Goal: Task Accomplishment & Management: Use online tool/utility

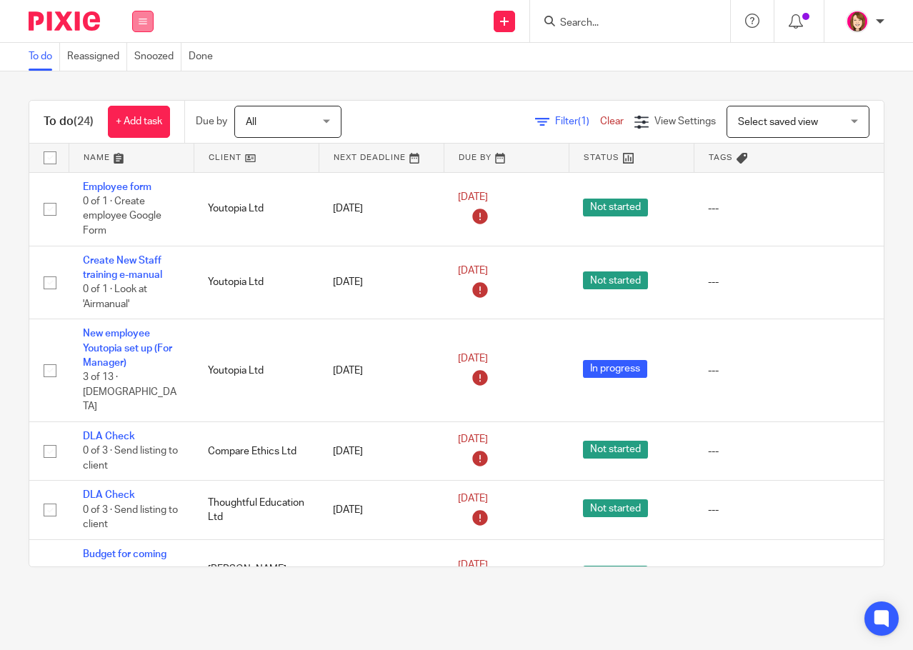
click at [147, 19] on button at bounding box center [142, 21] width 21 height 21
click at [634, 21] on input "Search" at bounding box center [623, 23] width 129 height 13
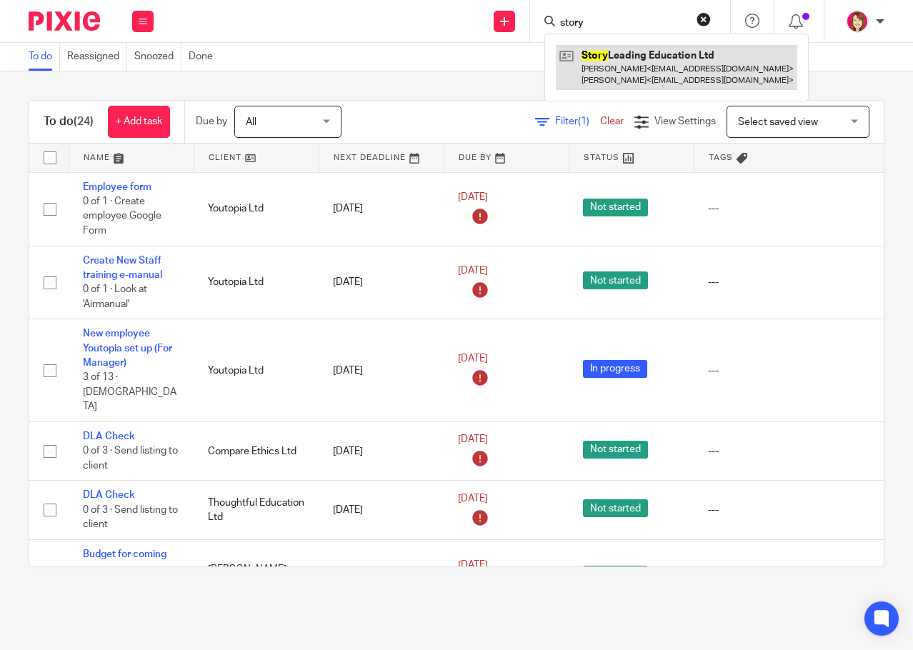
type input "story"
click at [640, 59] on link at bounding box center [676, 67] width 241 height 44
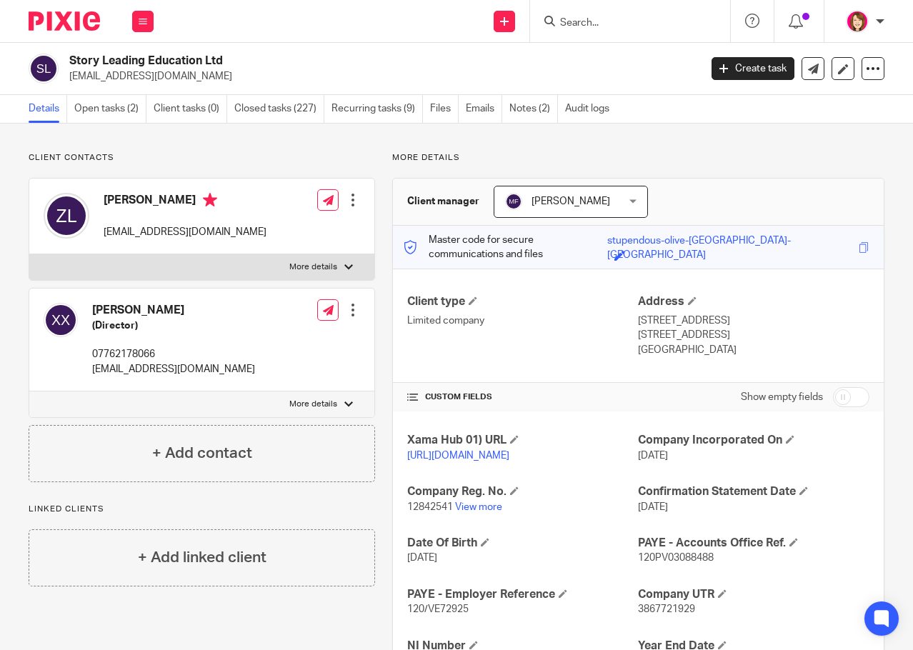
click at [346, 198] on div at bounding box center [353, 200] width 14 height 14
click at [294, 232] on link "Edit contact" at bounding box center [284, 231] width 136 height 21
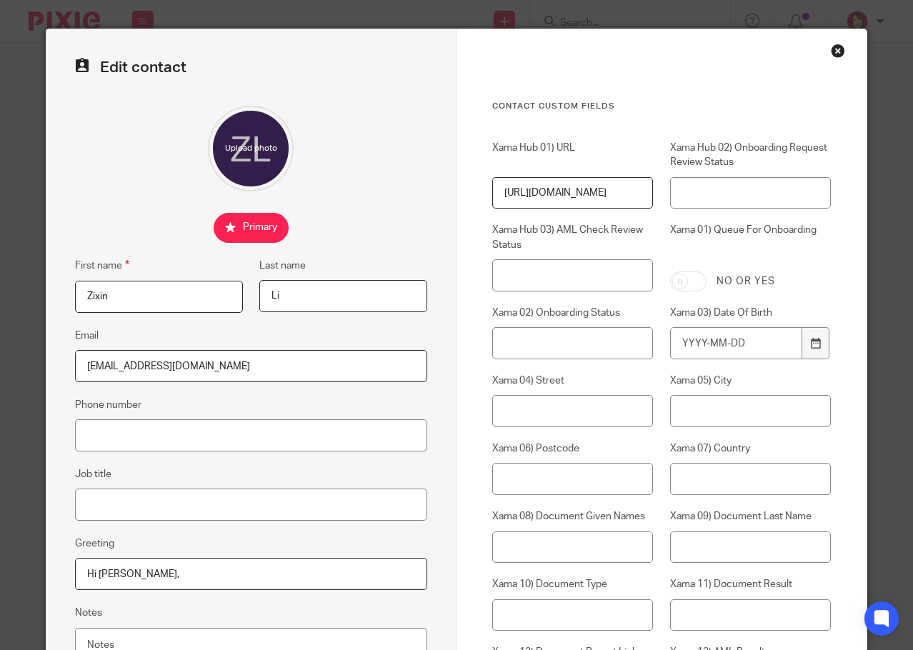
click at [831, 52] on div "Close this dialog window" at bounding box center [838, 51] width 14 height 14
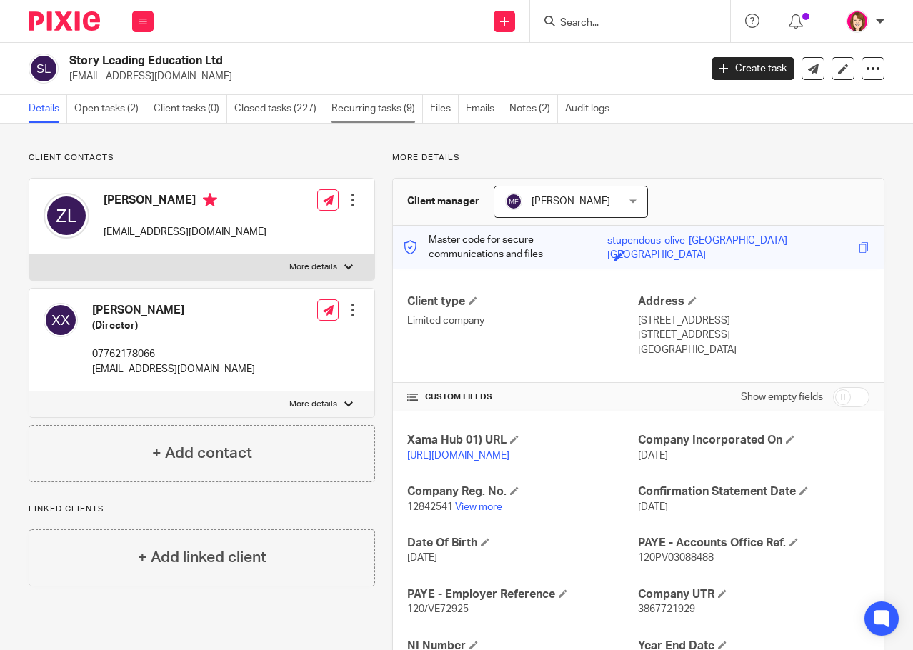
click at [361, 106] on link "Recurring tasks (9)" at bounding box center [376, 109] width 91 height 28
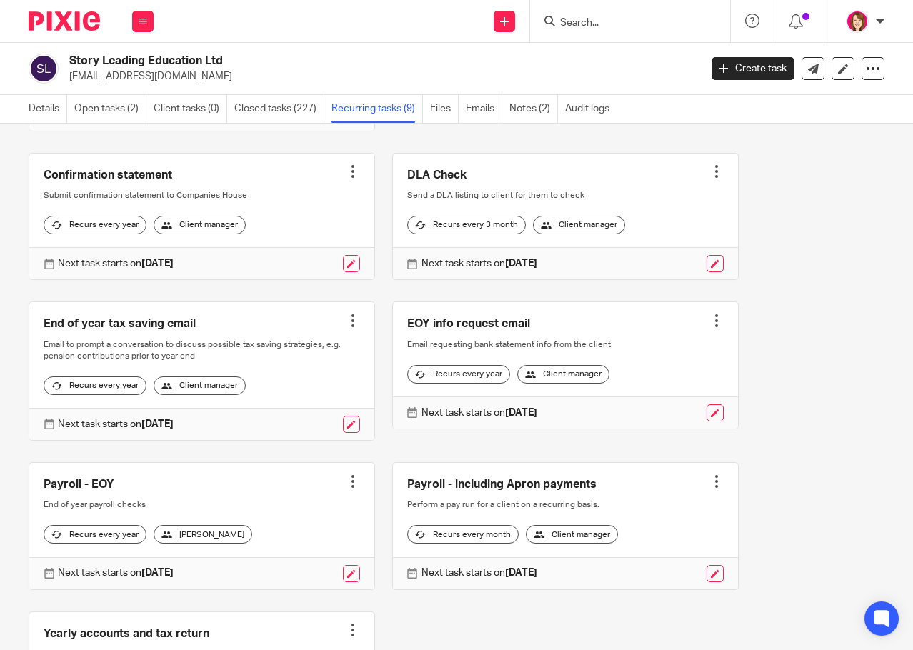
scroll to position [357, 0]
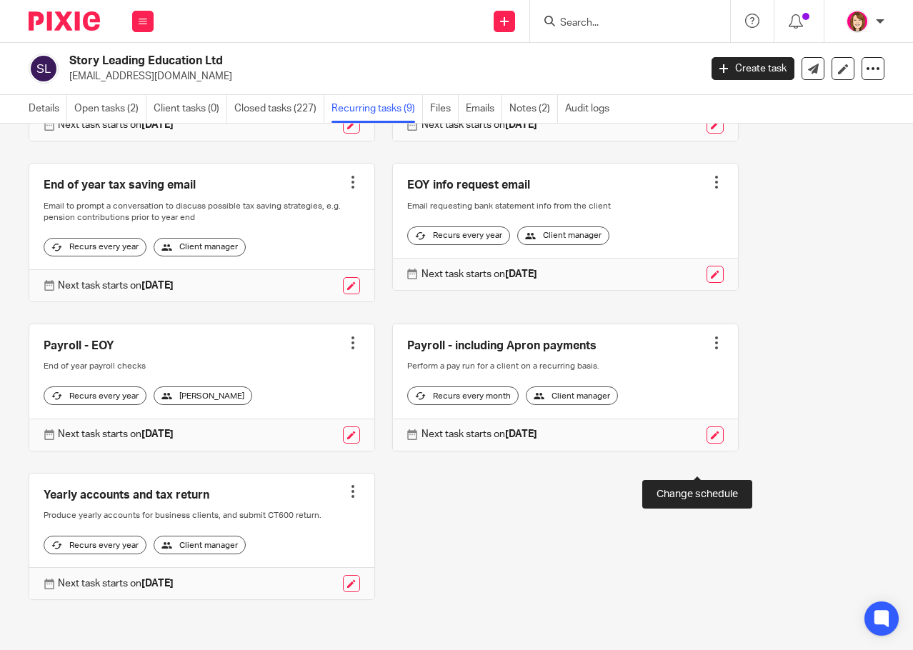
click at [706, 444] on link at bounding box center [714, 434] width 17 height 17
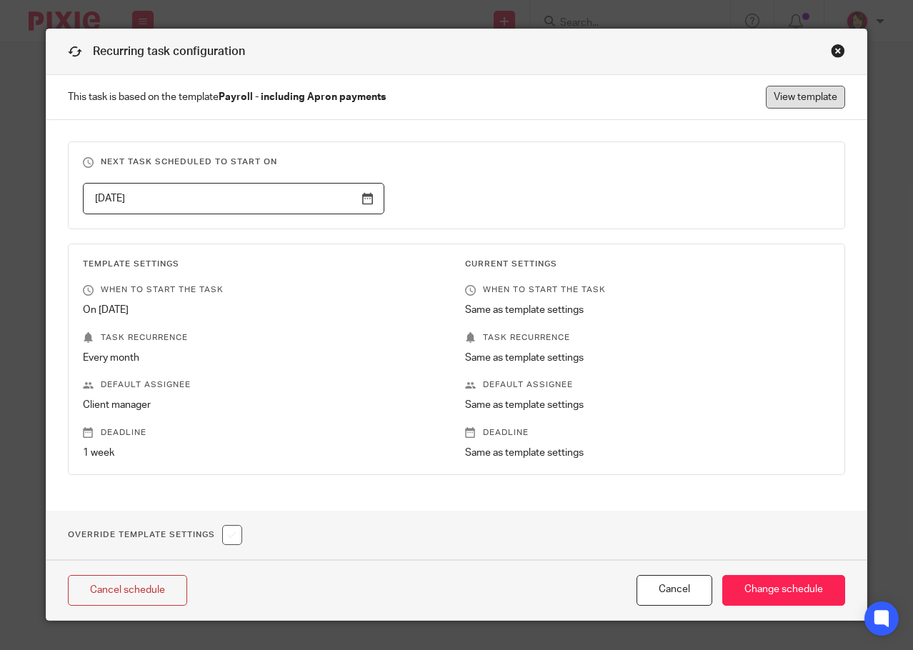
click at [777, 94] on link "View template" at bounding box center [805, 97] width 79 height 23
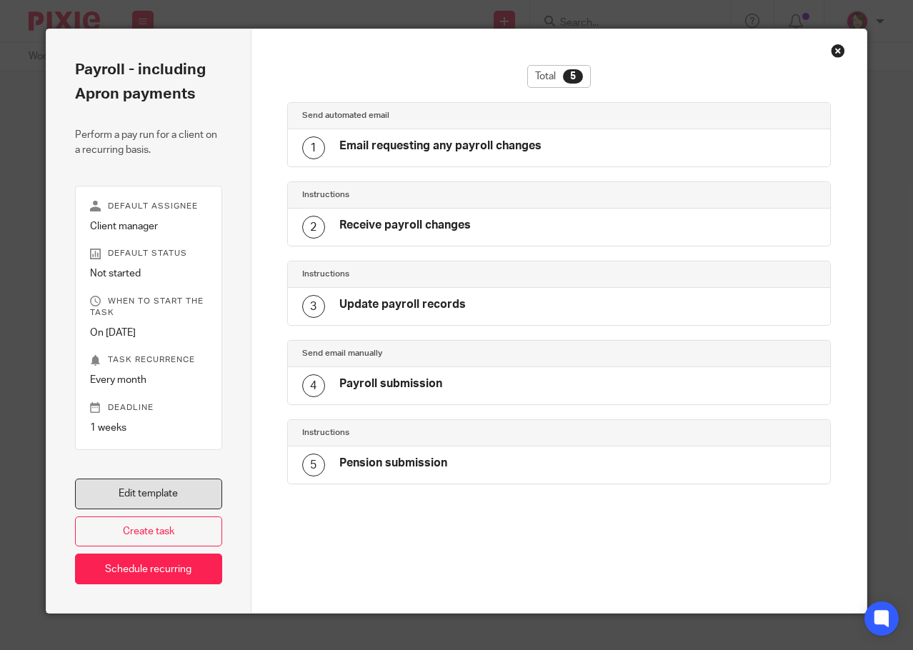
drag, startPoint x: 141, startPoint y: 494, endPoint x: 152, endPoint y: 486, distance: 13.7
click at [141, 494] on link "Edit template" at bounding box center [148, 494] width 147 height 31
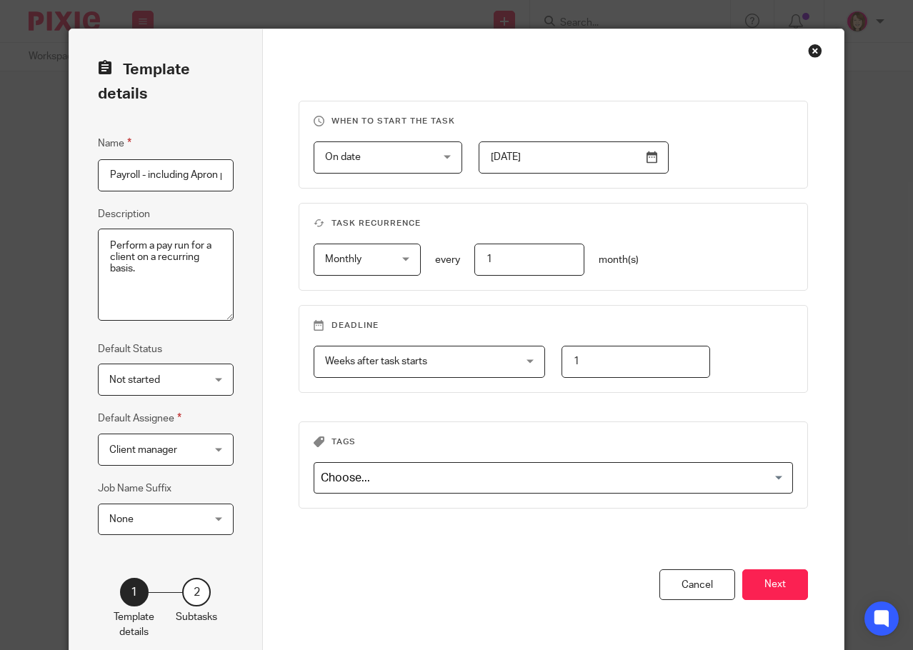
scroll to position [0, 44]
click at [781, 583] on button "Next" at bounding box center [775, 584] width 66 height 31
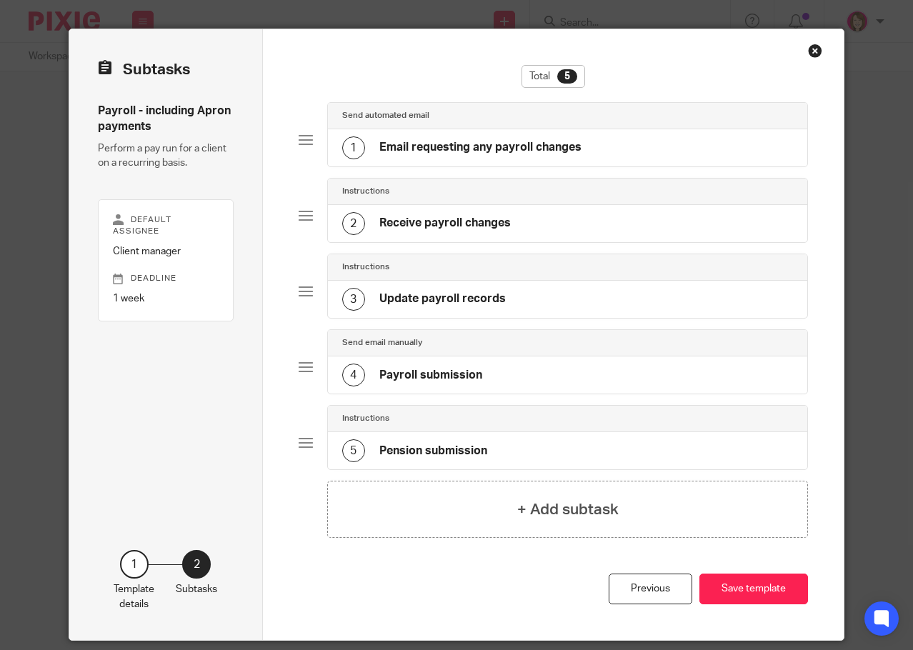
scroll to position [0, 0]
click at [561, 138] on div "1 Email requesting any payroll changes" at bounding box center [461, 147] width 239 height 23
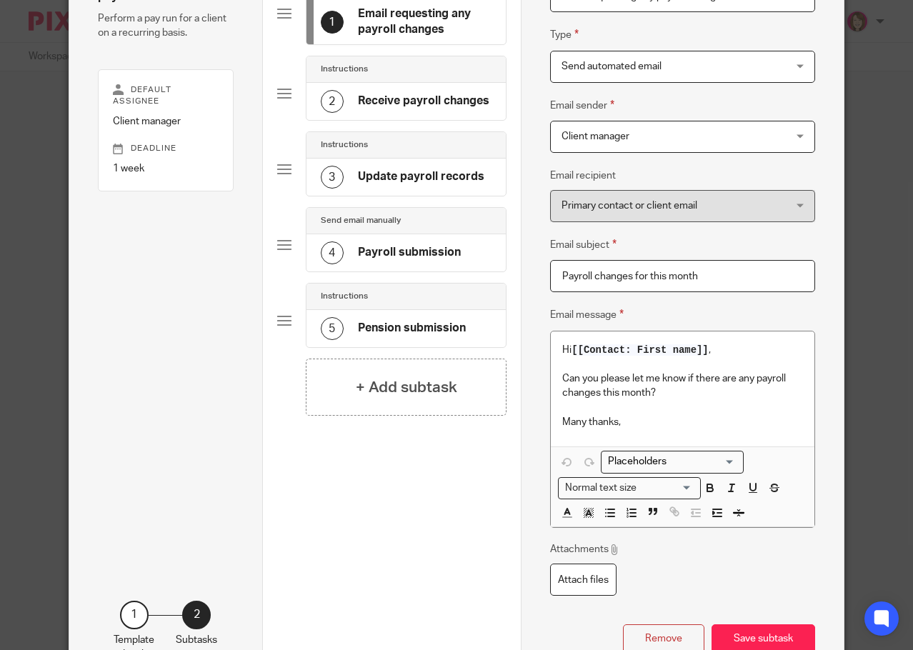
scroll to position [143, 0]
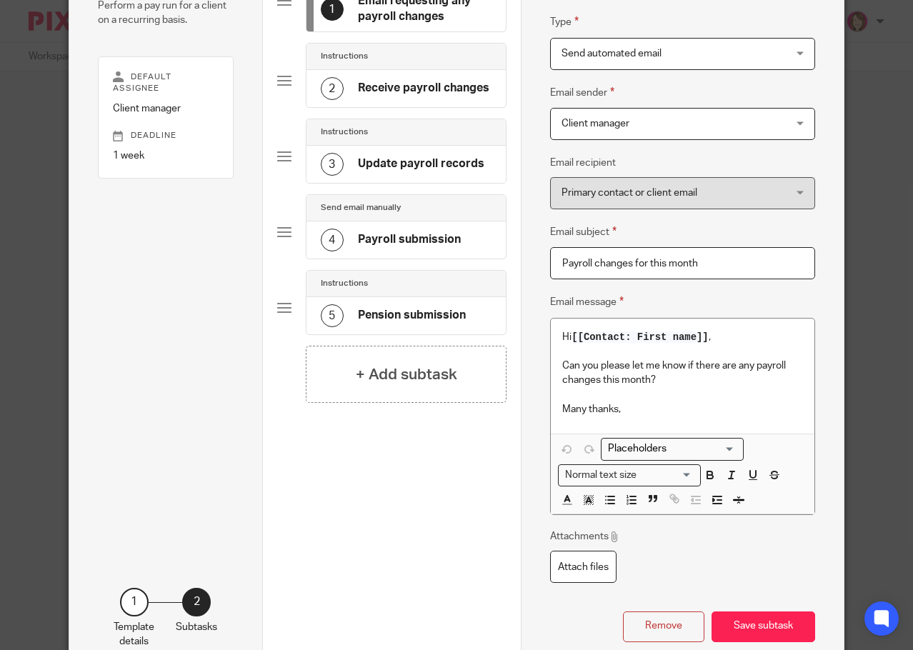
click at [704, 338] on span "[[Contact: First name]]" at bounding box center [639, 336] width 136 height 11
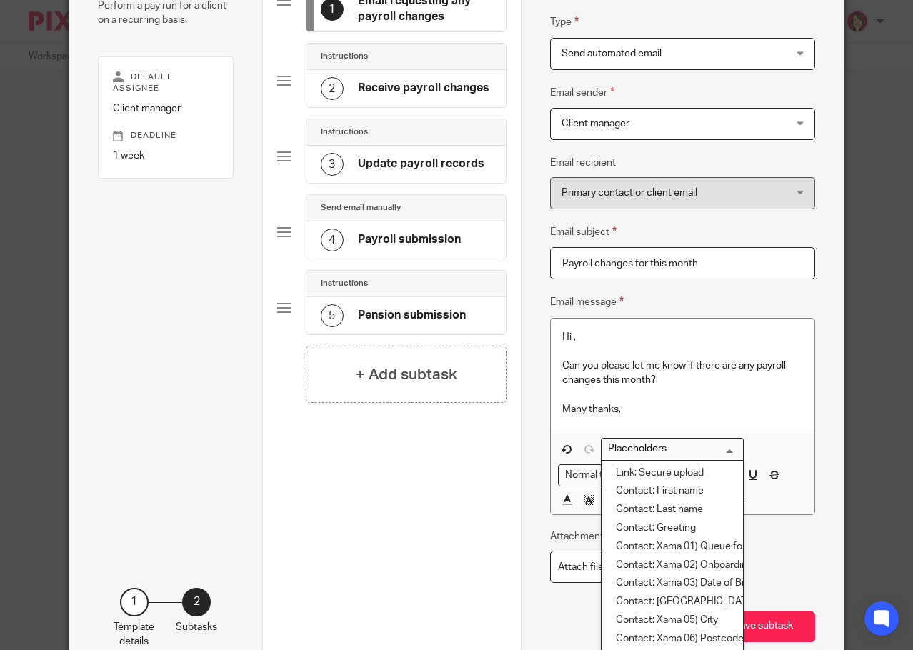
click at [694, 449] on input "Search for option" at bounding box center [669, 448] width 132 height 15
drag, startPoint x: 680, startPoint y: 531, endPoint x: 671, endPoint y: 529, distance: 9.4
click at [671, 529] on li "Contact: Greeting" at bounding box center [671, 528] width 141 height 19
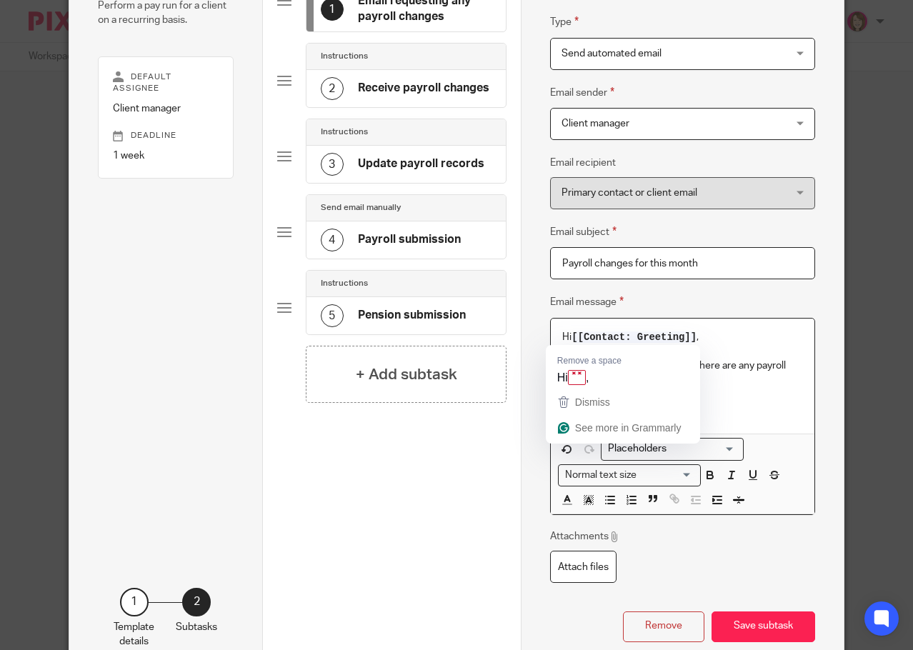
click at [571, 339] on span "[[Contact: Greeting]]" at bounding box center [633, 336] width 125 height 11
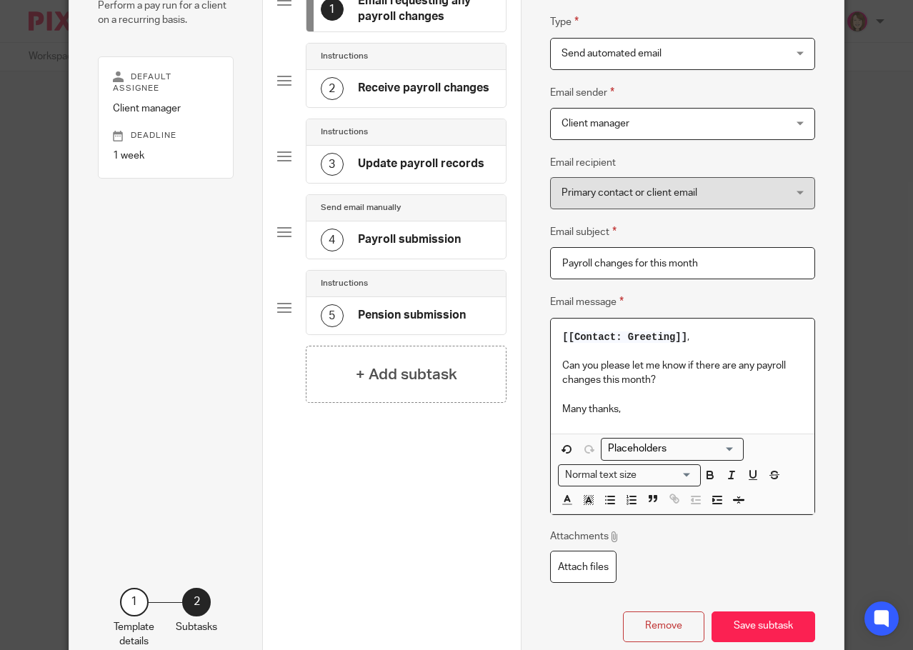
click at [723, 334] on p "[[Contact: Greeting]] ," at bounding box center [682, 337] width 241 height 14
click at [751, 623] on button "Save subtask" at bounding box center [763, 626] width 104 height 31
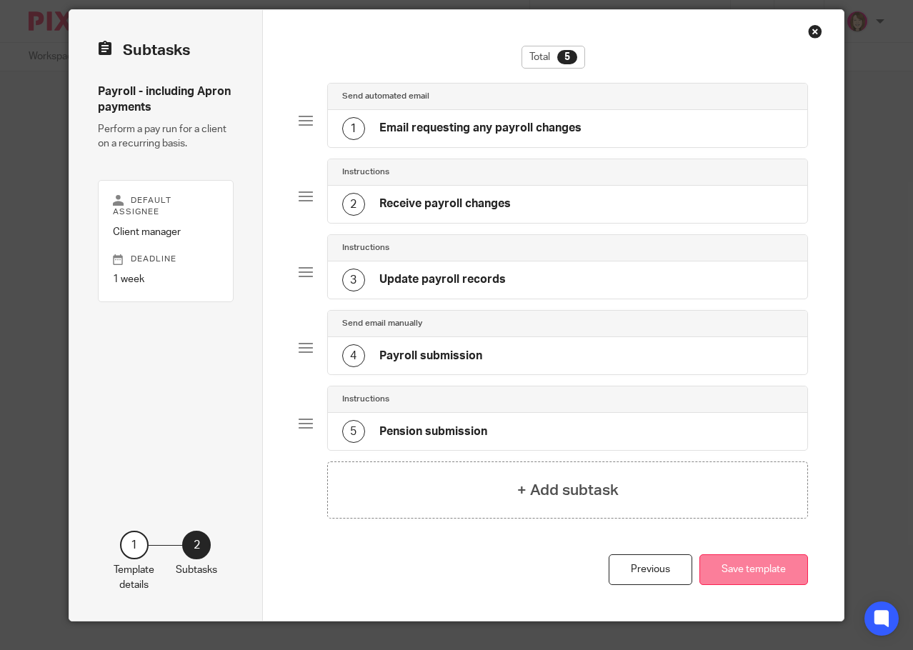
click at [741, 572] on button "Save template" at bounding box center [753, 569] width 109 height 31
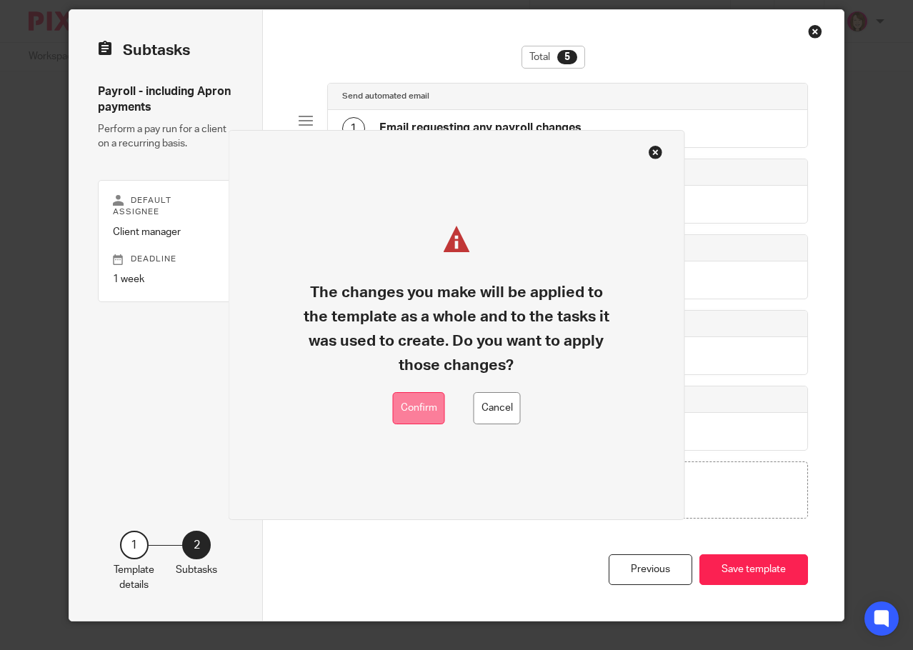
click at [401, 410] on button "Confirm" at bounding box center [419, 408] width 52 height 32
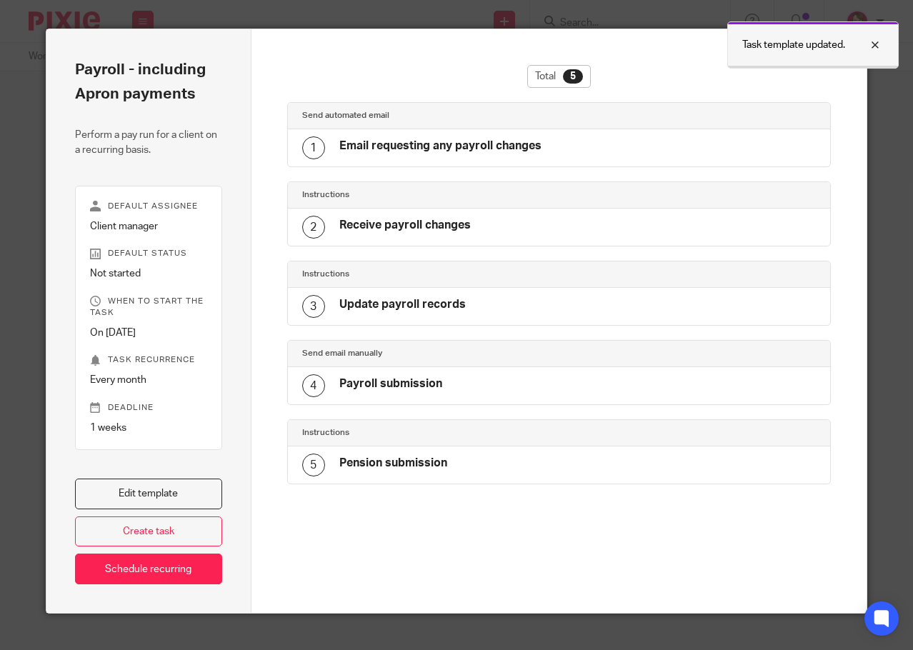
click at [880, 40] on div at bounding box center [864, 44] width 39 height 17
click at [834, 46] on div "Close this dialog window" at bounding box center [838, 51] width 14 height 14
click at [831, 49] on div "Close this dialog window" at bounding box center [838, 51] width 14 height 14
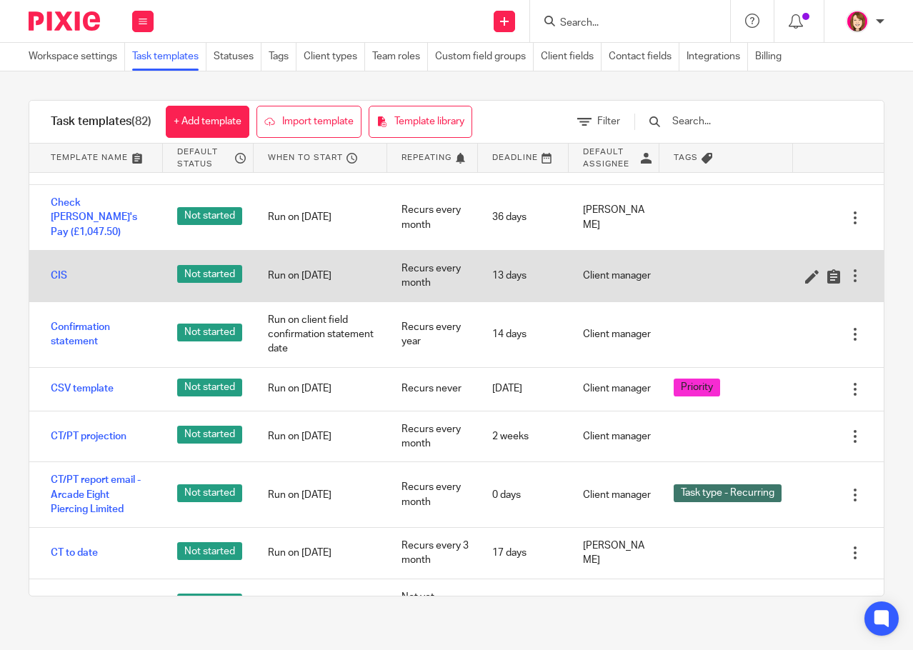
scroll to position [714, 0]
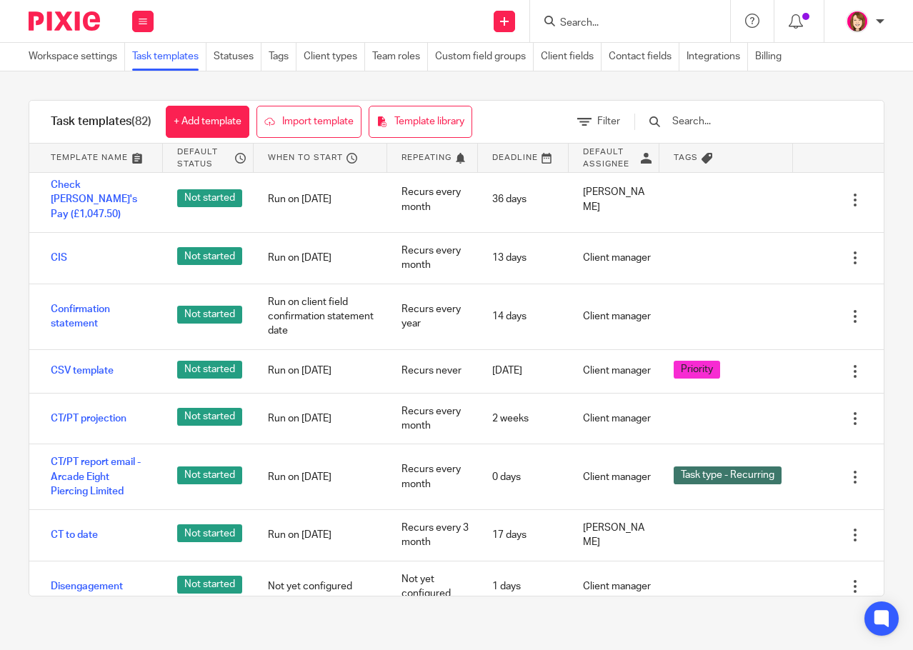
drag, startPoint x: 656, startPoint y: 21, endPoint x: 647, endPoint y: 19, distance: 9.0
click at [649, 21] on input "Search" at bounding box center [623, 23] width 129 height 13
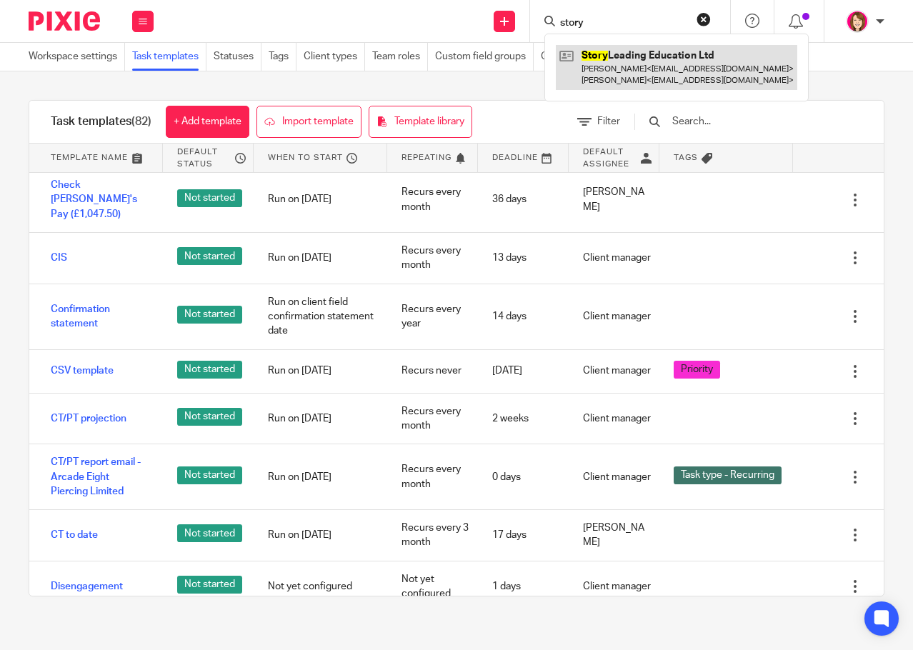
type input "story"
click at [641, 53] on link at bounding box center [676, 67] width 241 height 44
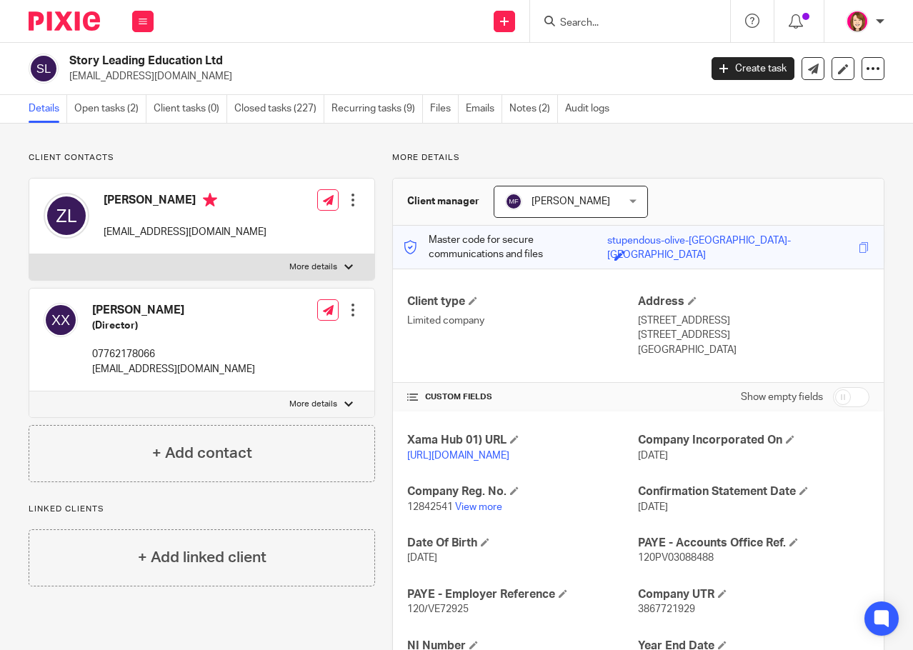
click at [346, 201] on div at bounding box center [353, 200] width 14 height 14
click at [341, 222] on link "Edit contact" at bounding box center [284, 231] width 136 height 21
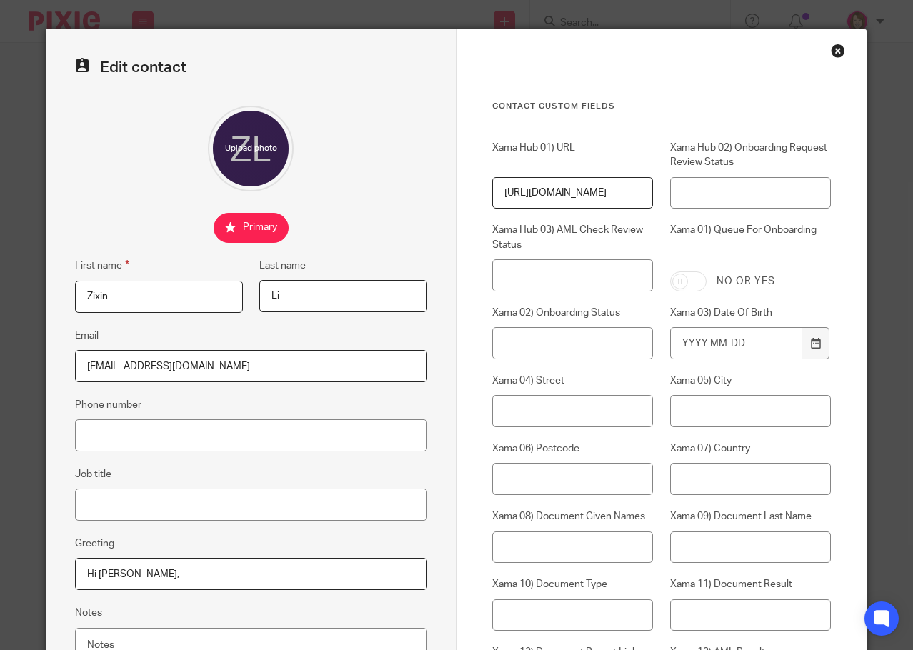
click at [834, 47] on div "Close this dialog window" at bounding box center [838, 51] width 14 height 14
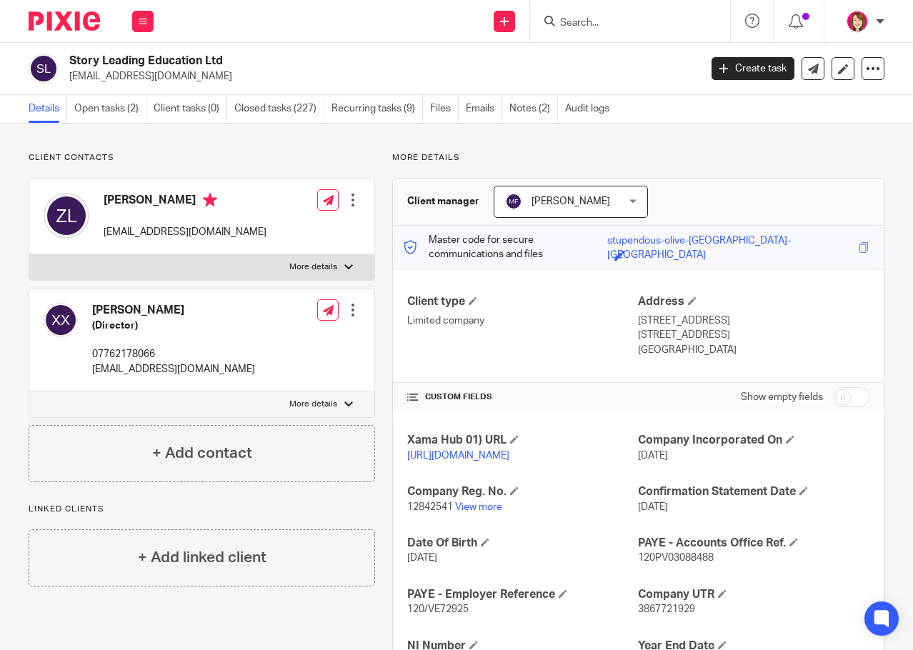
click at [581, 24] on input "Search" at bounding box center [623, 23] width 129 height 13
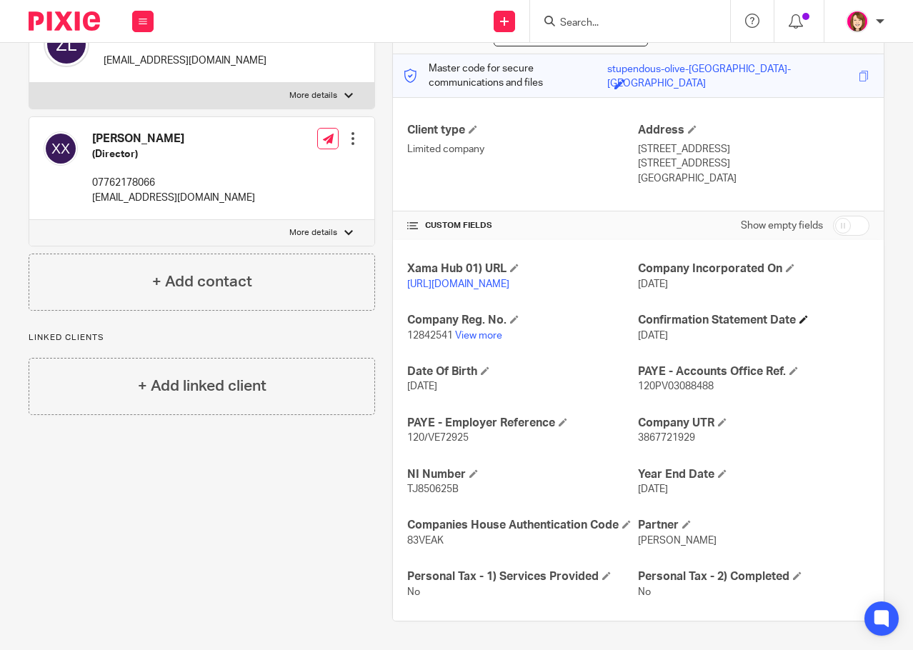
scroll to position [189, 0]
